Goal: Task Accomplishment & Management: Complete application form

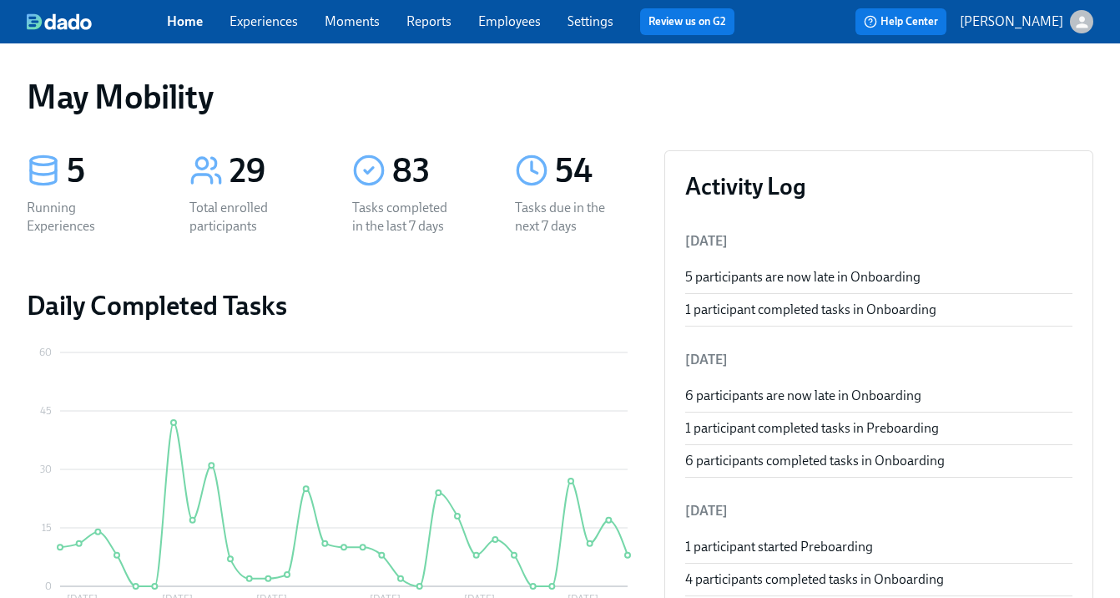
click at [261, 19] on link "Experiences" at bounding box center [264, 21] width 68 height 16
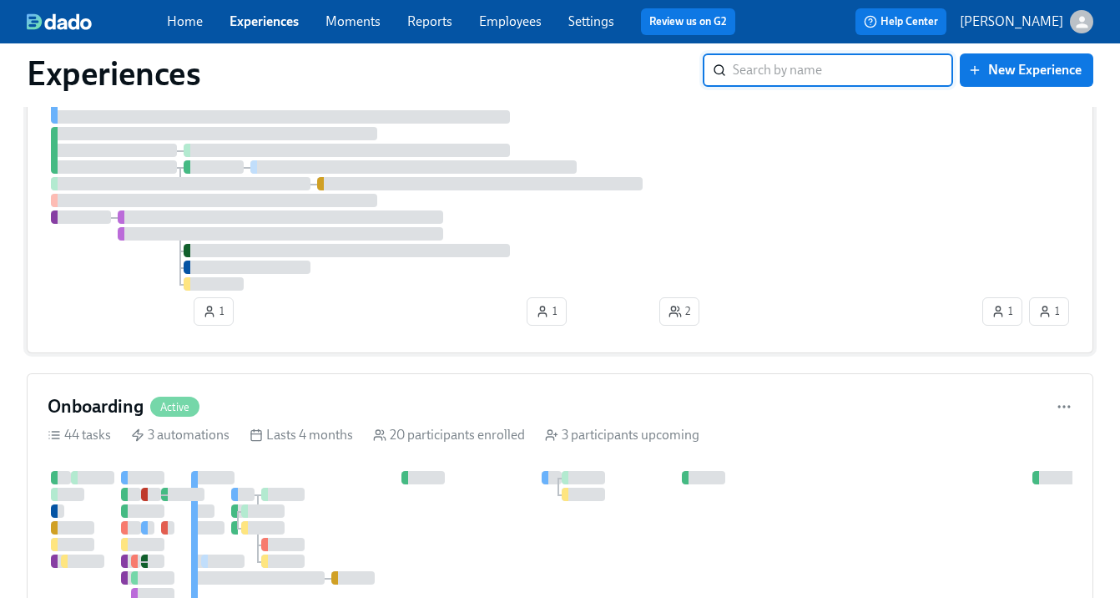
scroll to position [255, 0]
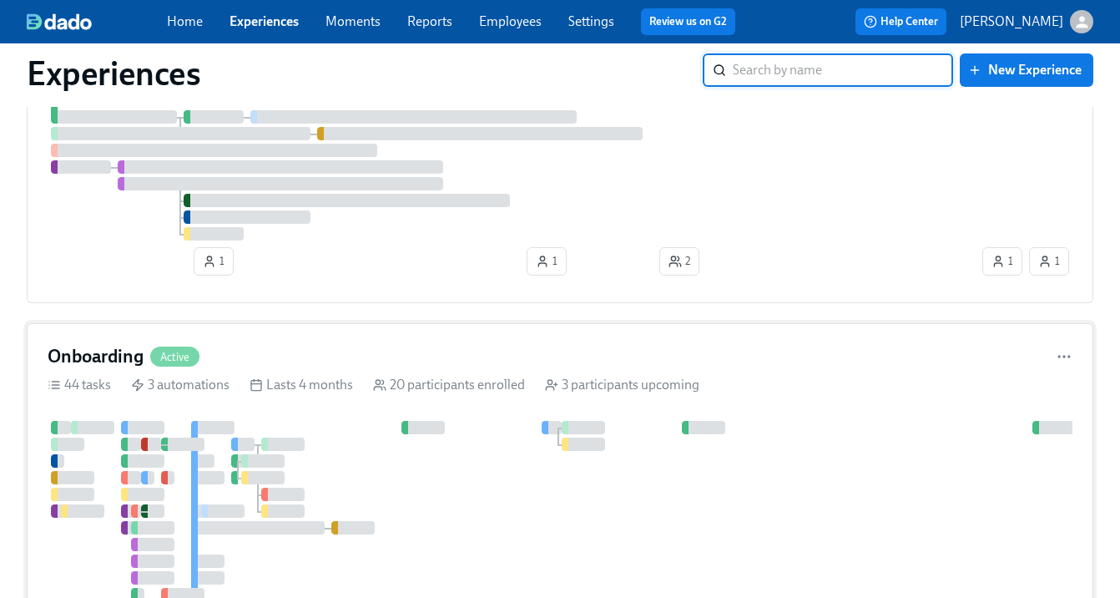
click at [200, 366] on div "Onboarding Active" at bounding box center [124, 356] width 152 height 25
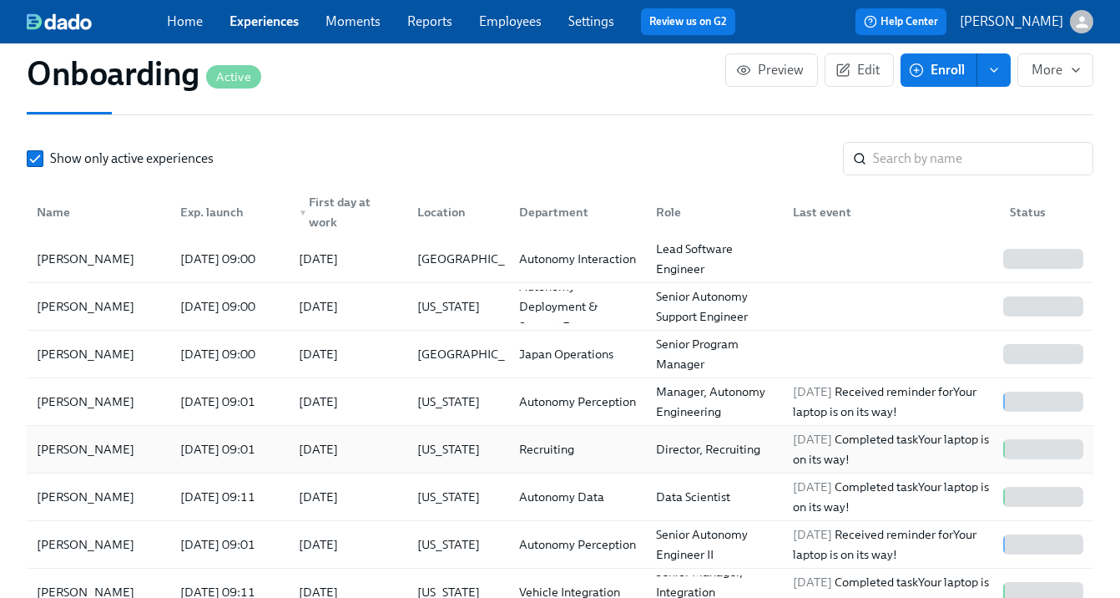
scroll to position [2142, 0]
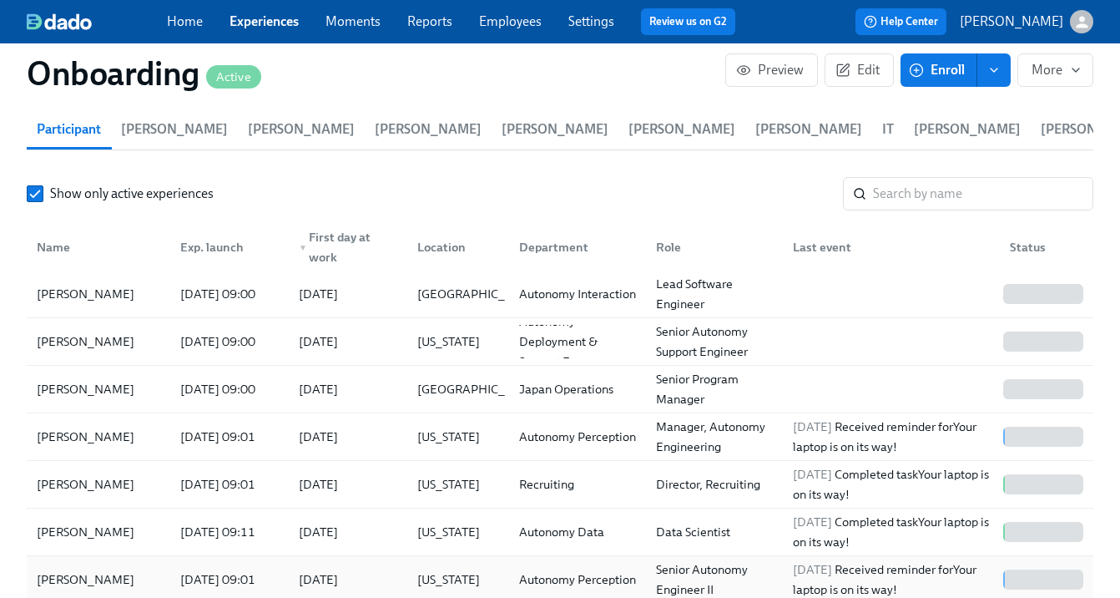
click at [148, 563] on div "Chao Chen" at bounding box center [98, 579] width 137 height 33
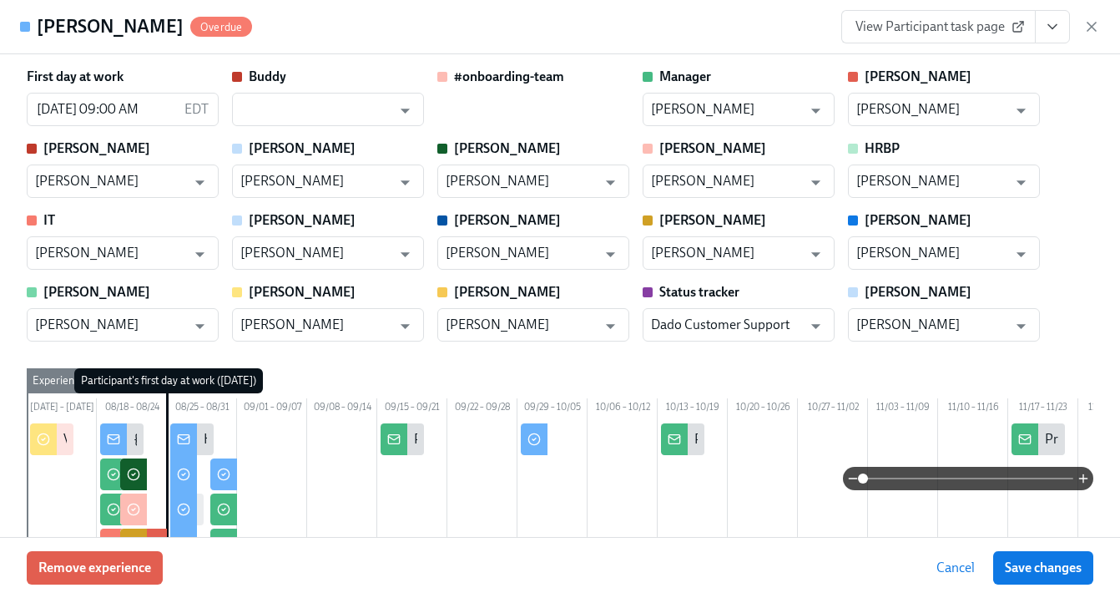
click at [1004, 26] on span "View Participant task page" at bounding box center [939, 26] width 166 height 17
click at [1093, 28] on icon "button" at bounding box center [1092, 27] width 8 height 8
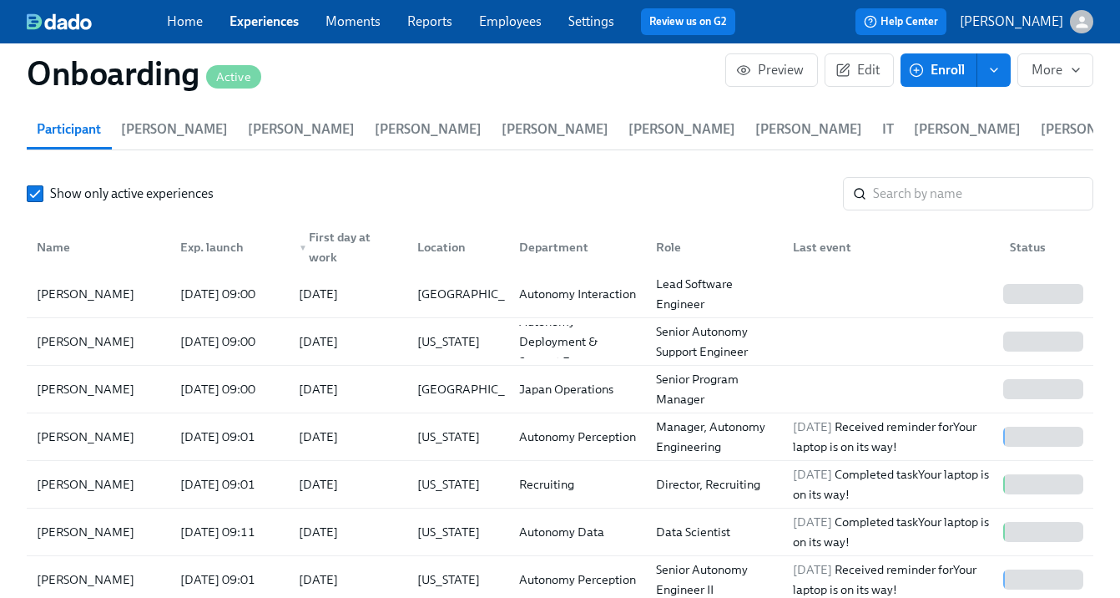
click at [272, 28] on link "Experiences" at bounding box center [264, 21] width 69 height 16
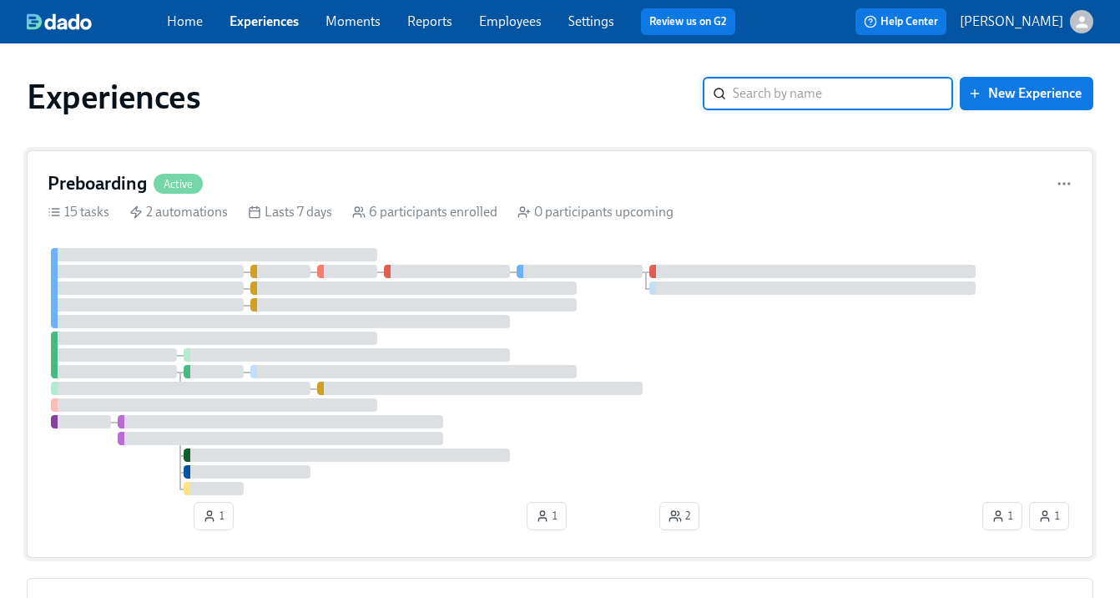
click at [130, 179] on h4 "Preboarding" at bounding box center [97, 183] width 99 height 25
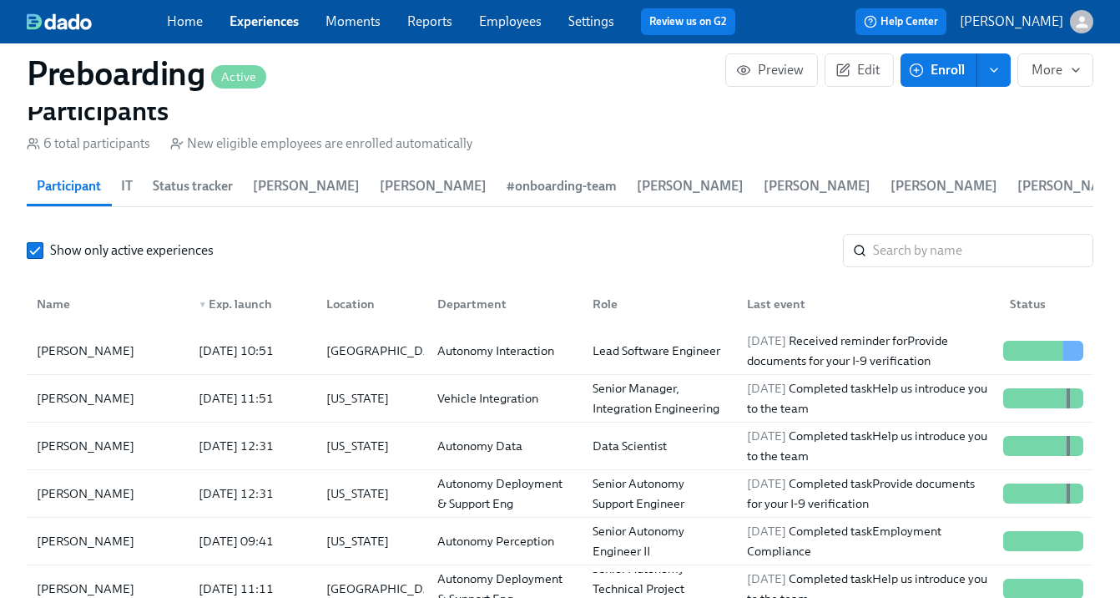
scroll to position [1732, 0]
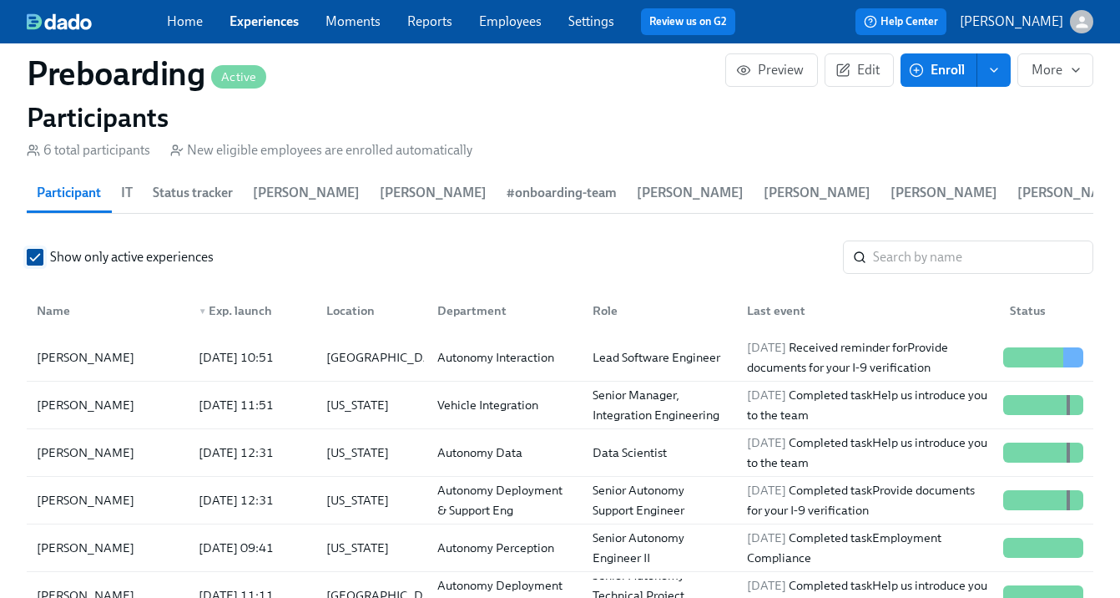
click at [123, 253] on span "Show only active experiences" at bounding box center [132, 257] width 164 height 18
click at [43, 253] on input "Show only active experiences" at bounding box center [35, 257] width 15 height 15
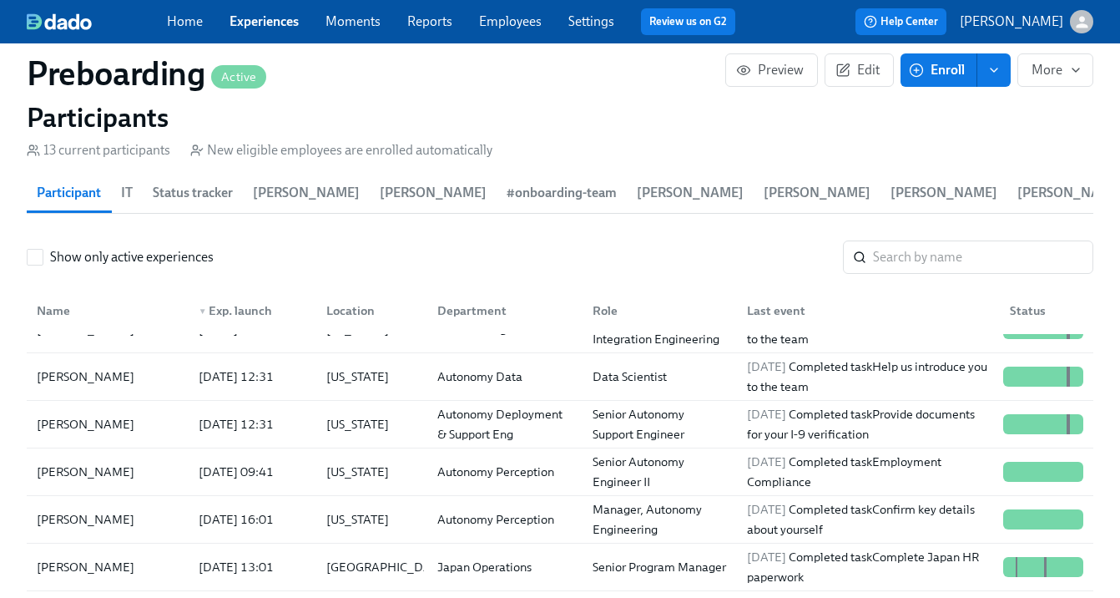
scroll to position [91, 0]
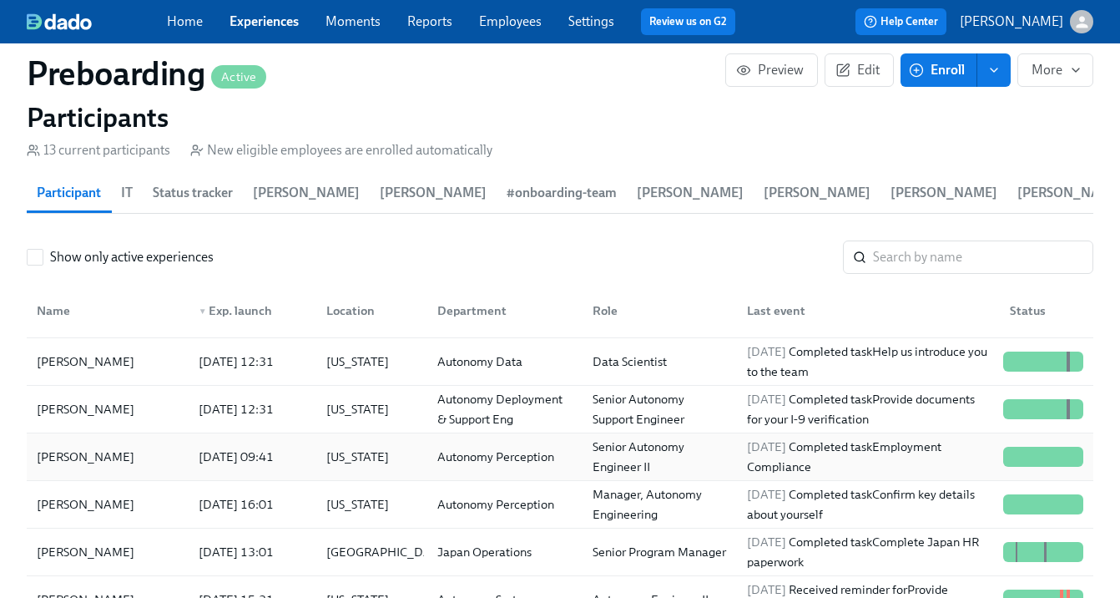
click at [284, 467] on div "2025/08/06 09:41" at bounding box center [249, 456] width 128 height 33
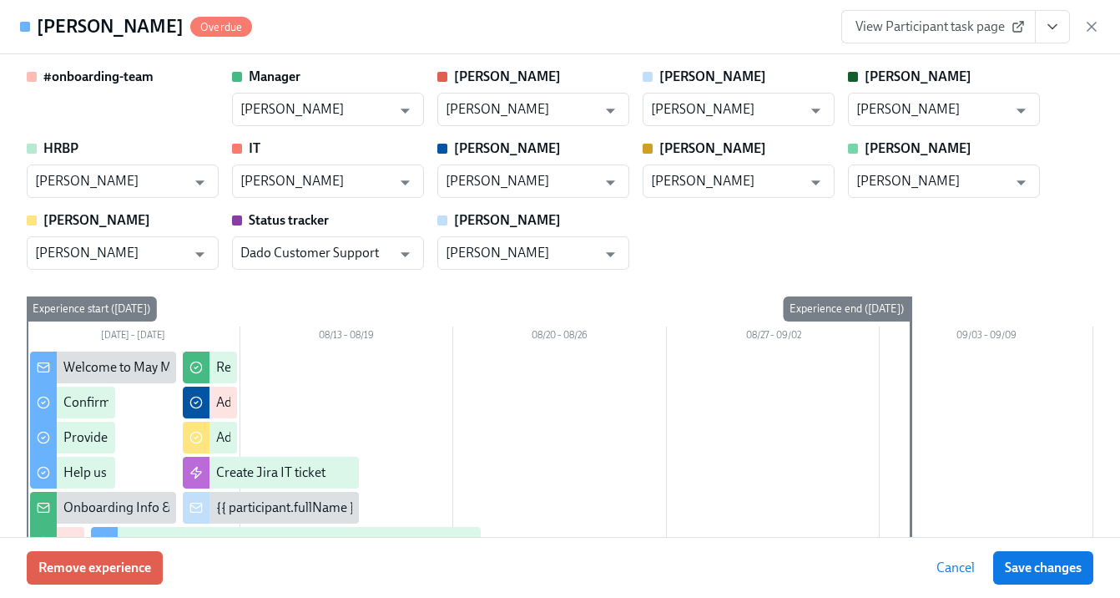
click at [984, 23] on span "View Participant task page" at bounding box center [939, 26] width 166 height 17
click at [1086, 24] on icon "button" at bounding box center [1092, 26] width 17 height 17
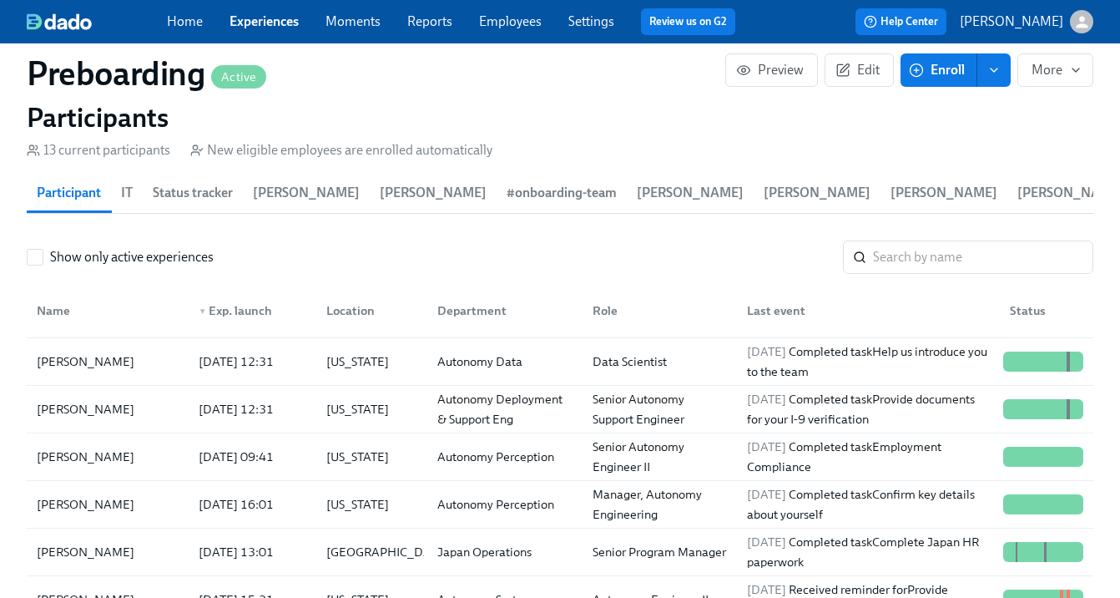
click at [252, 37] on div "Home Experiences Moments Reports Employees Settings Review us on G2 Help Center…" at bounding box center [560, 21] width 1120 height 43
click at [274, 22] on link "Experiences" at bounding box center [264, 21] width 69 height 16
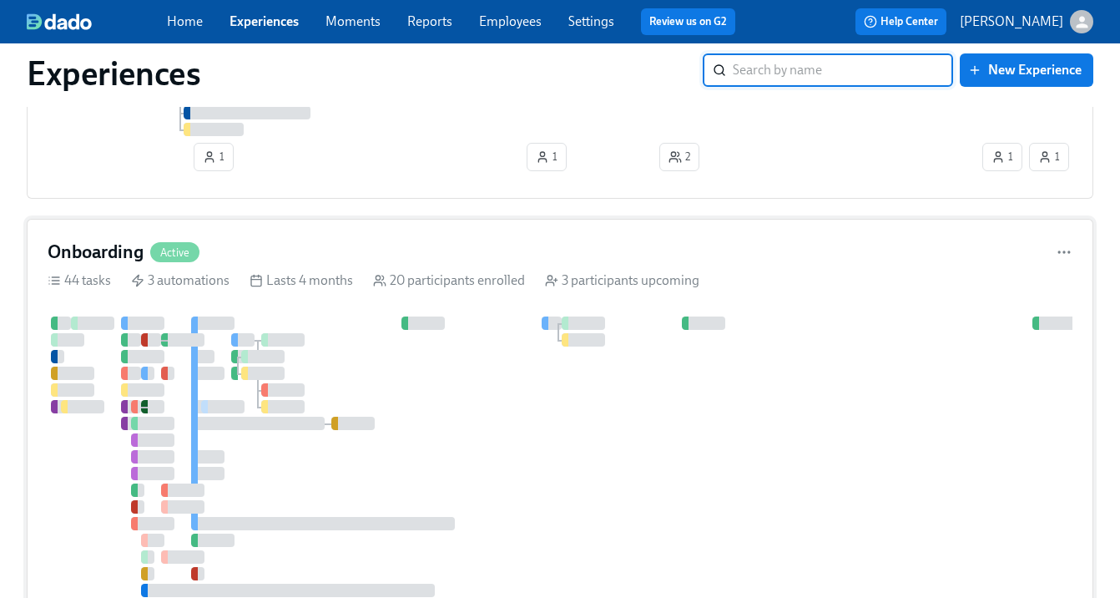
scroll to position [421, 0]
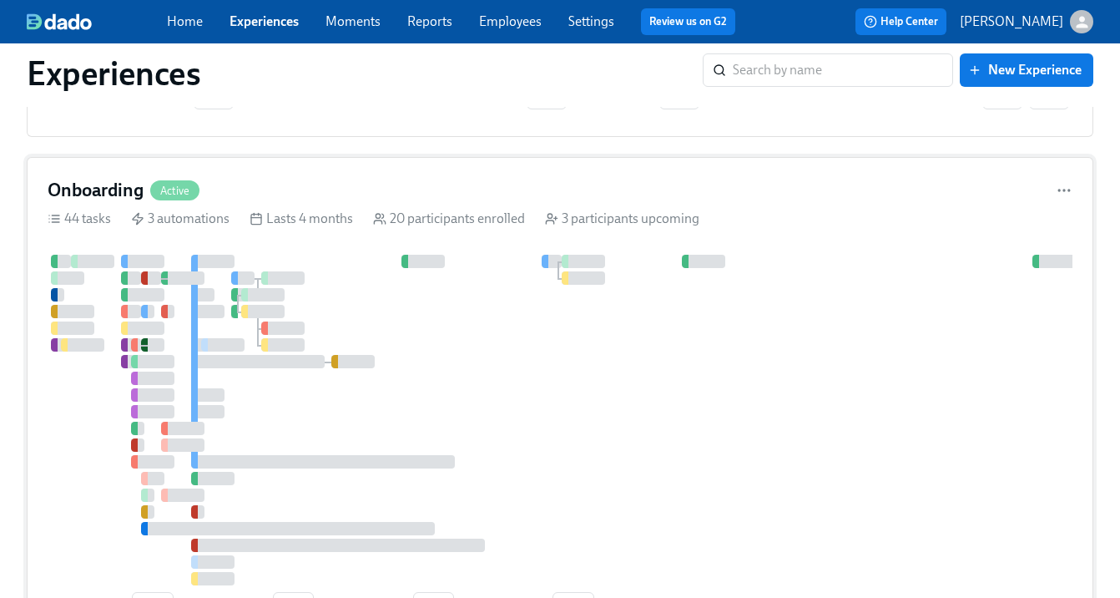
click at [211, 230] on div "Onboarding Active 44 tasks 3 automations Lasts 4 months 20 participants enrolle…" at bounding box center [560, 402] width 1067 height 491
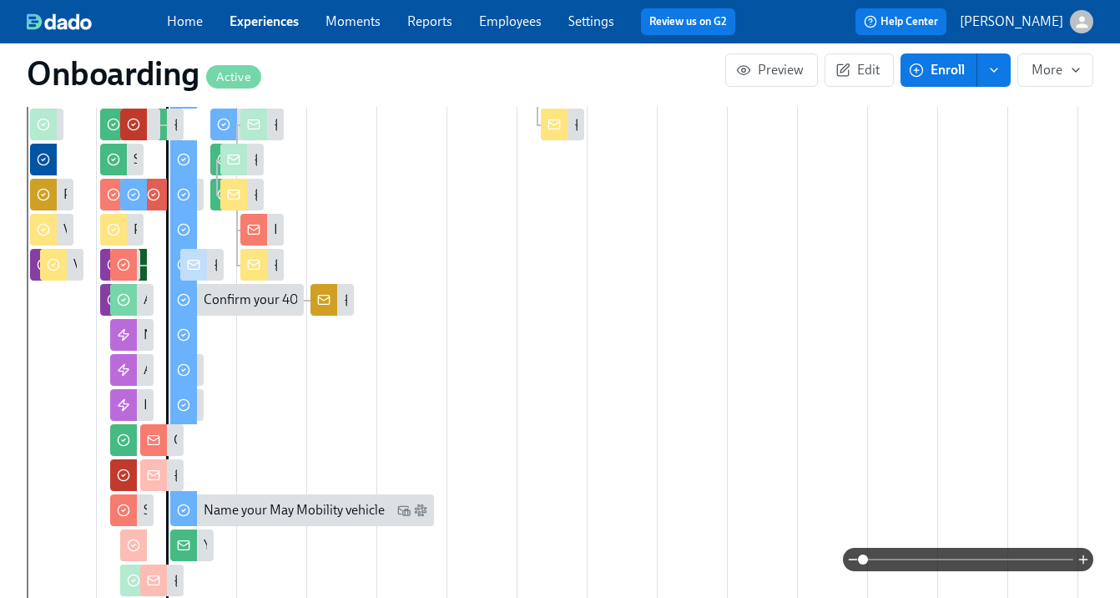
scroll to position [504, 0]
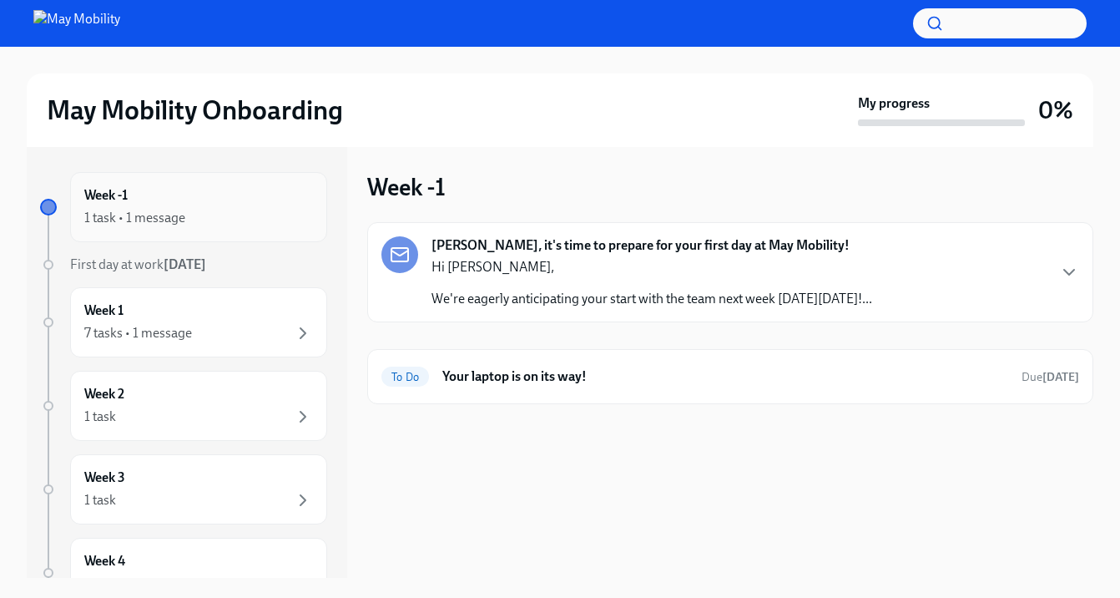
click at [197, 225] on div "1 task • 1 message" at bounding box center [198, 218] width 229 height 20
click at [201, 326] on div "7 tasks • 1 message" at bounding box center [198, 333] width 229 height 20
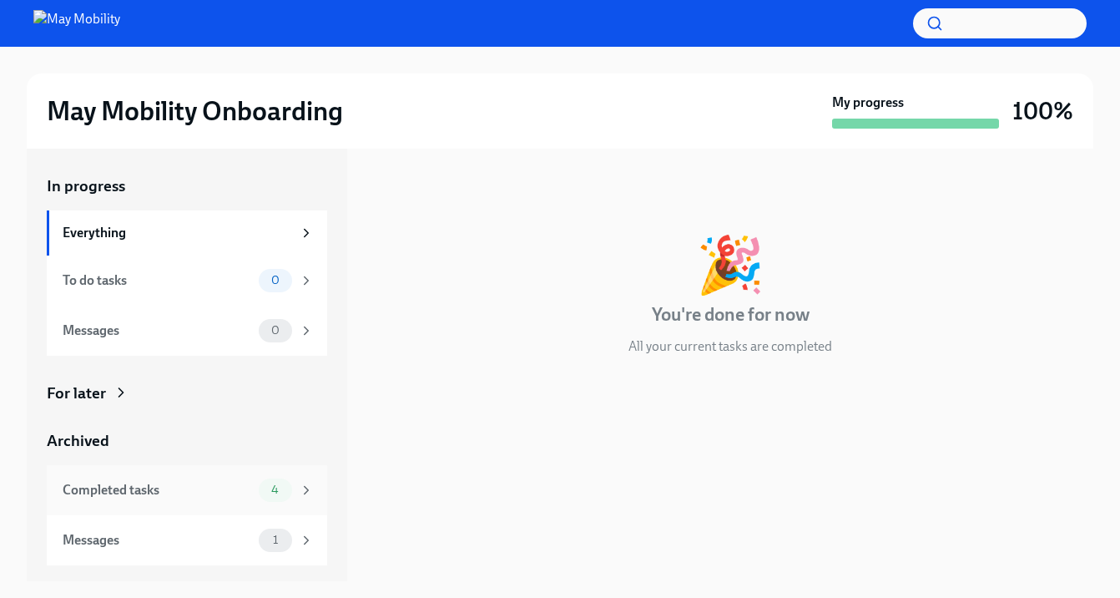
click at [118, 485] on div "Completed tasks" at bounding box center [158, 490] width 190 height 18
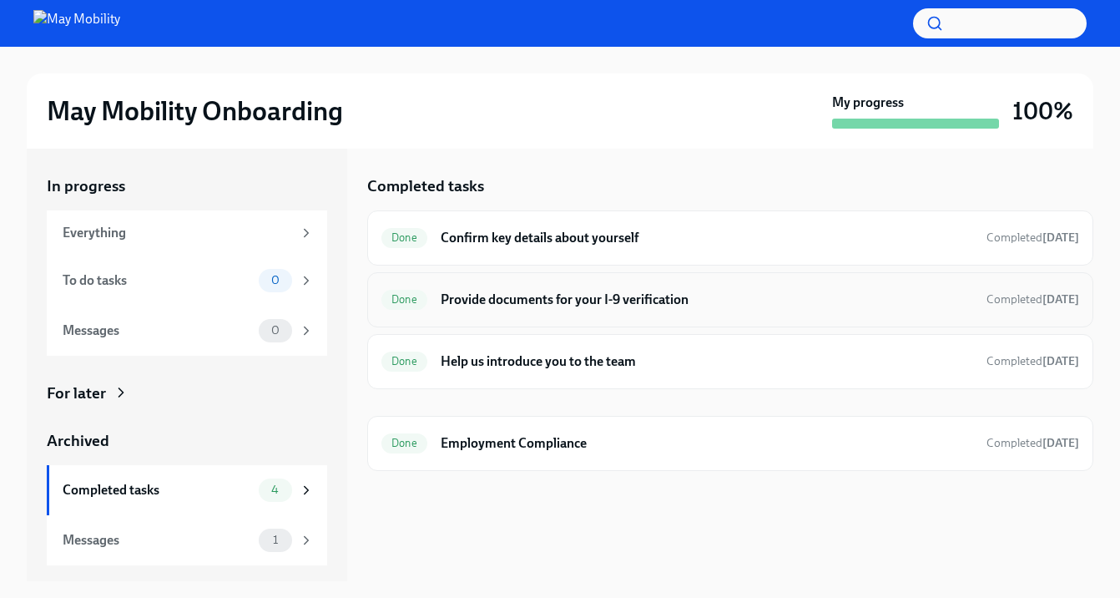
click at [622, 291] on h6 "Provide documents for your I-9 verification" at bounding box center [707, 300] width 533 height 18
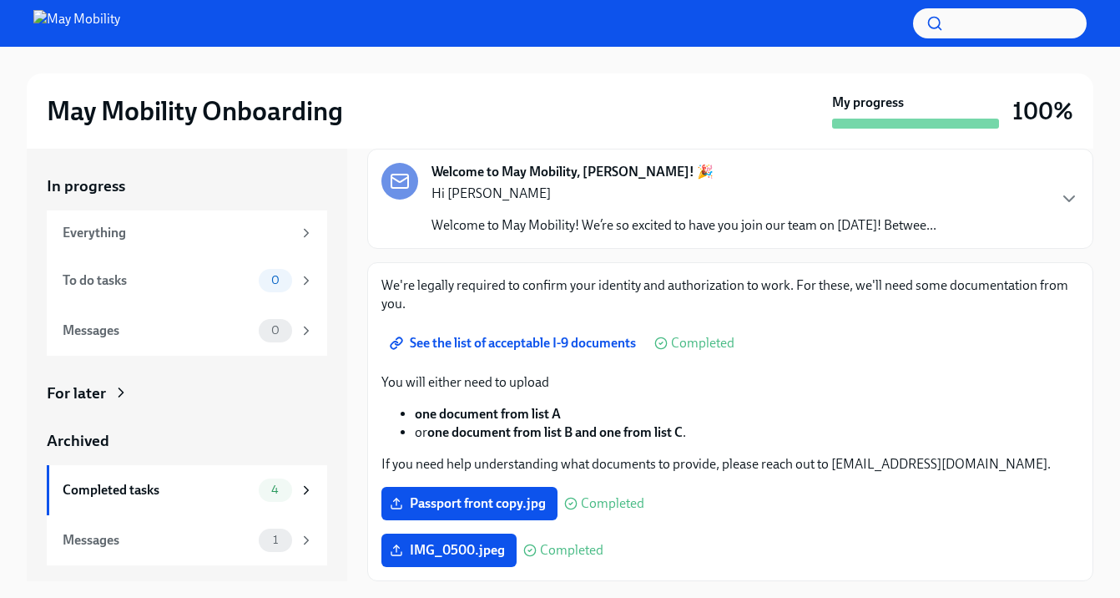
scroll to position [30, 0]
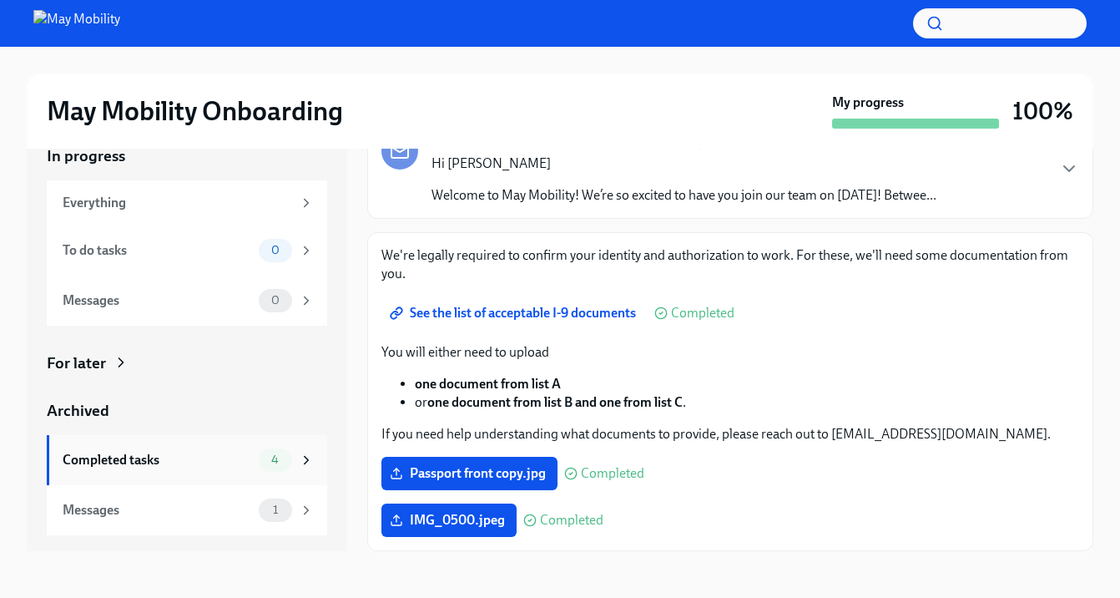
click at [146, 472] on div "Completed tasks 4" at bounding box center [187, 460] width 281 height 50
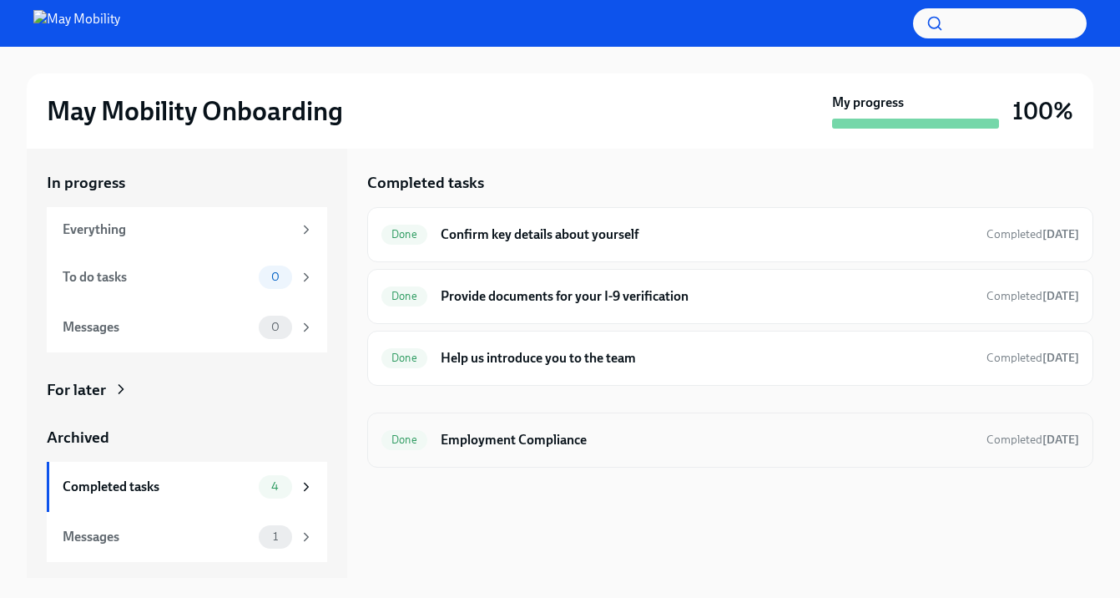
click at [555, 452] on div "Done Employment Compliance Completed 11 days ago" at bounding box center [731, 440] width 698 height 27
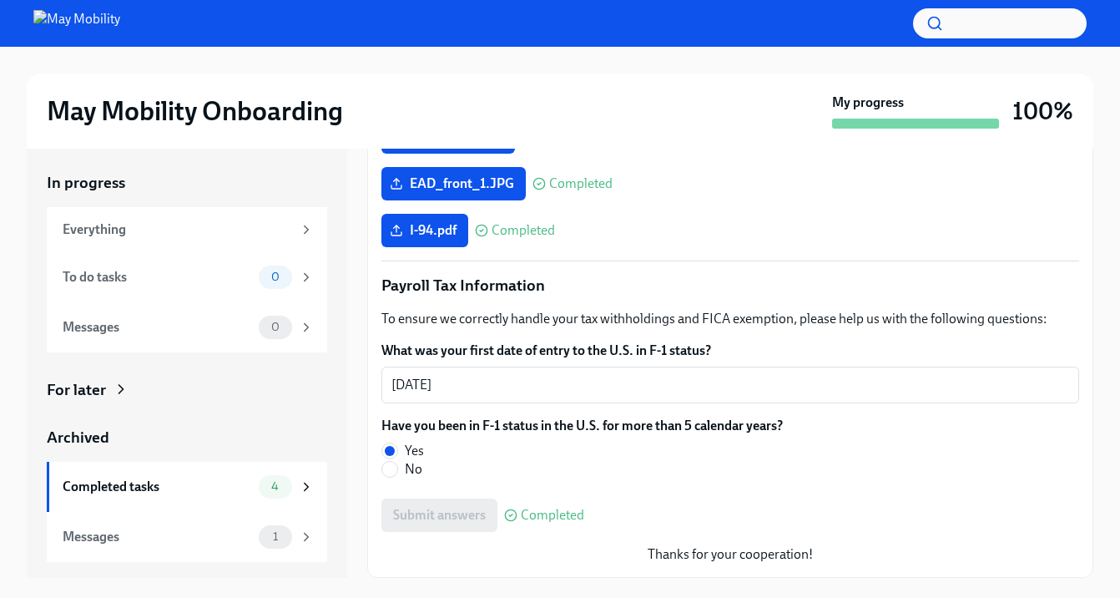
scroll to position [30, 0]
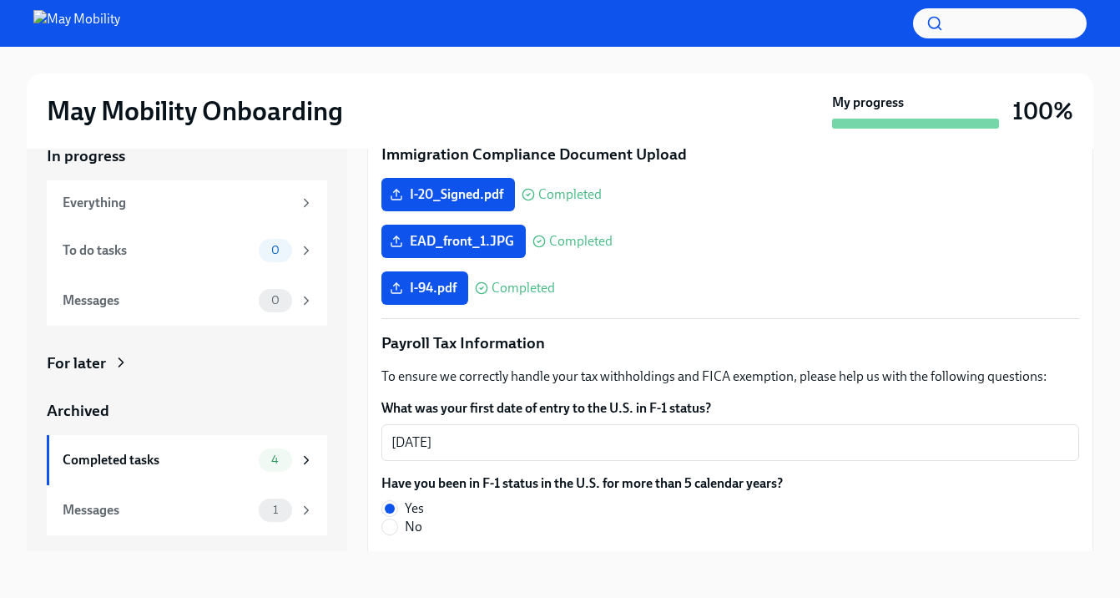
scroll to position [753, 0]
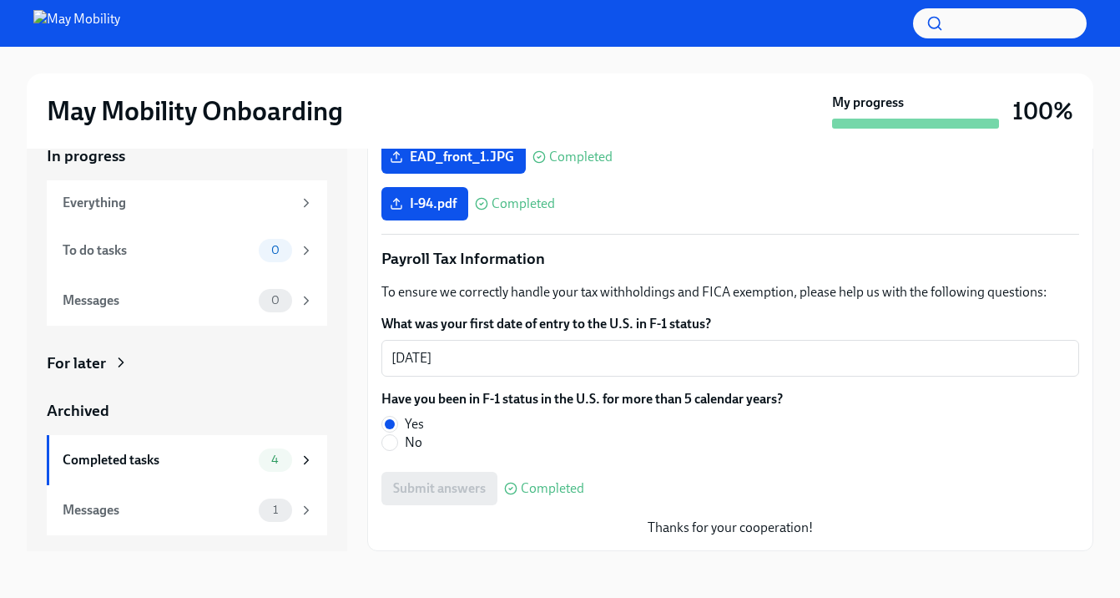
click at [928, 431] on div "Have you been in F-1 status in the U.S. for more than 5 calendar years? Yes No" at bounding box center [731, 421] width 698 height 62
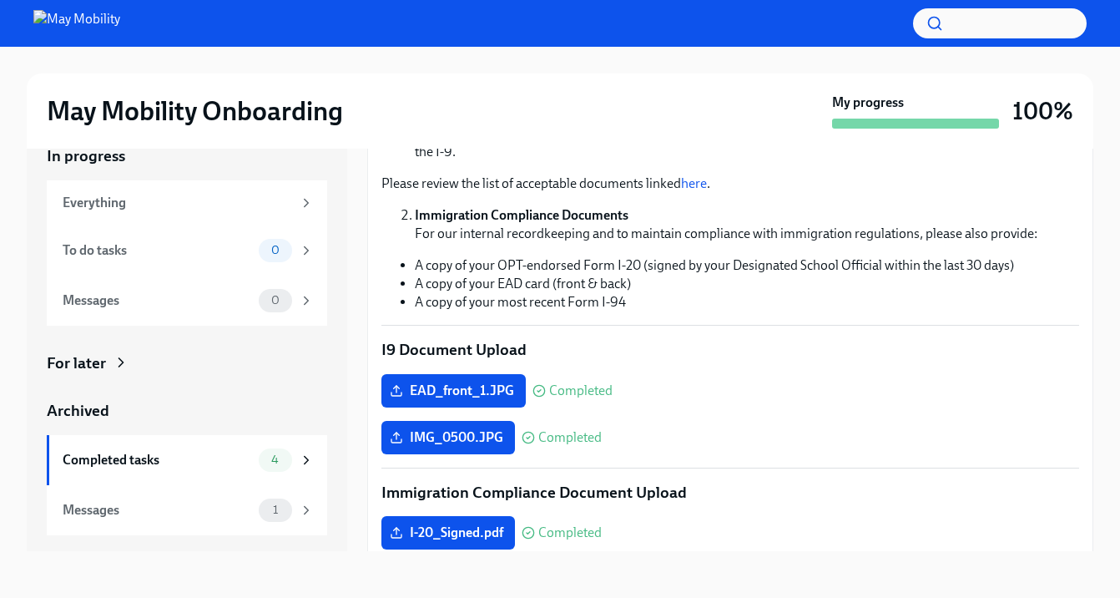
scroll to position [0, 0]
